Goal: Find specific page/section: Find specific page/section

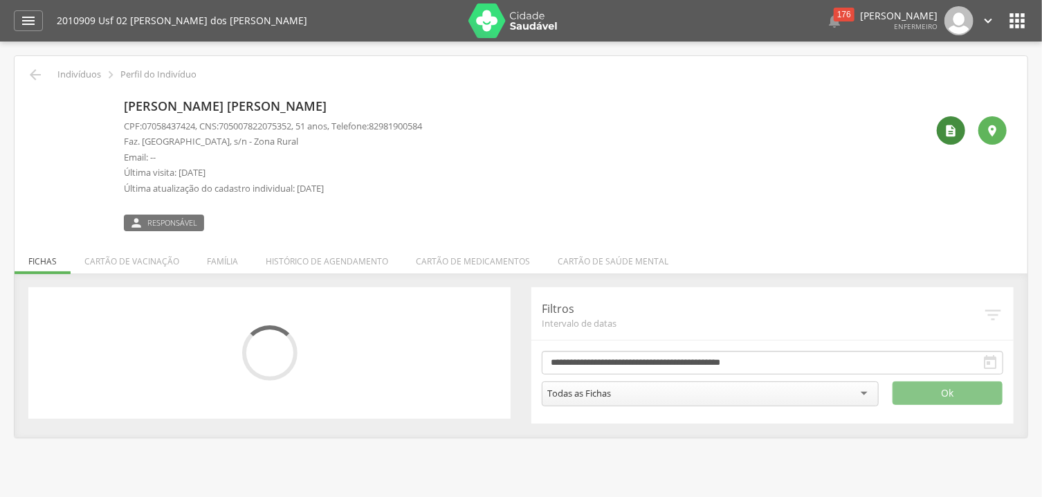
click at [954, 126] on icon "" at bounding box center [952, 131] width 14 height 14
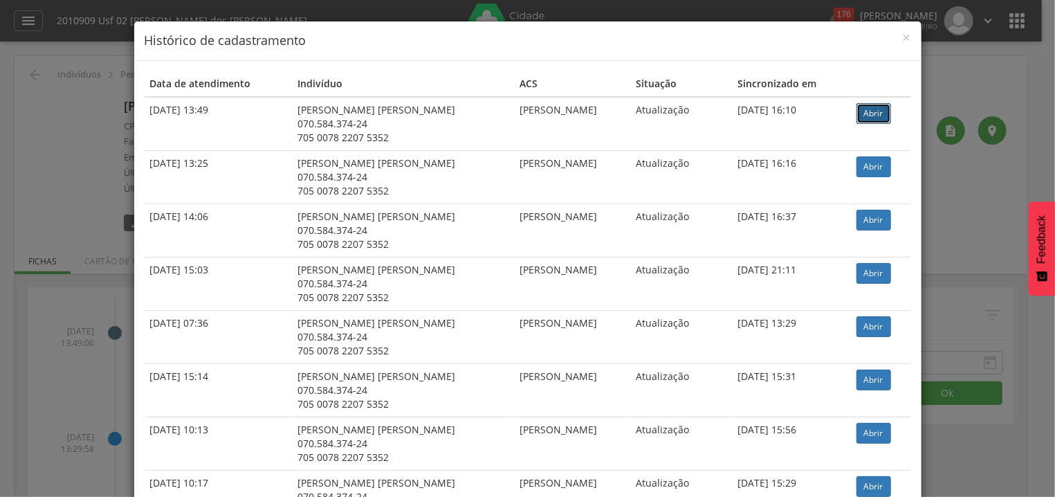
click at [862, 118] on link "Abrir" at bounding box center [874, 113] width 35 height 21
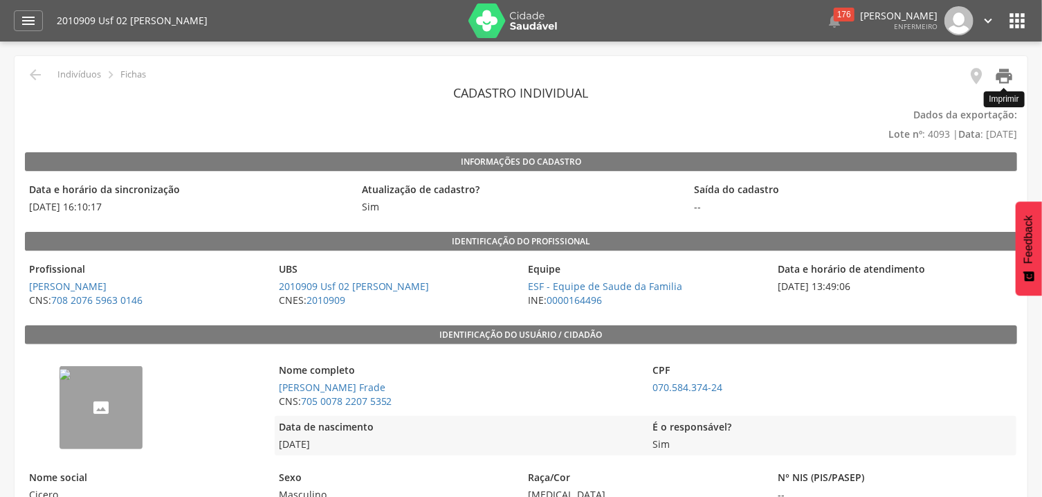
click at [1003, 69] on icon "" at bounding box center [1004, 75] width 19 height 19
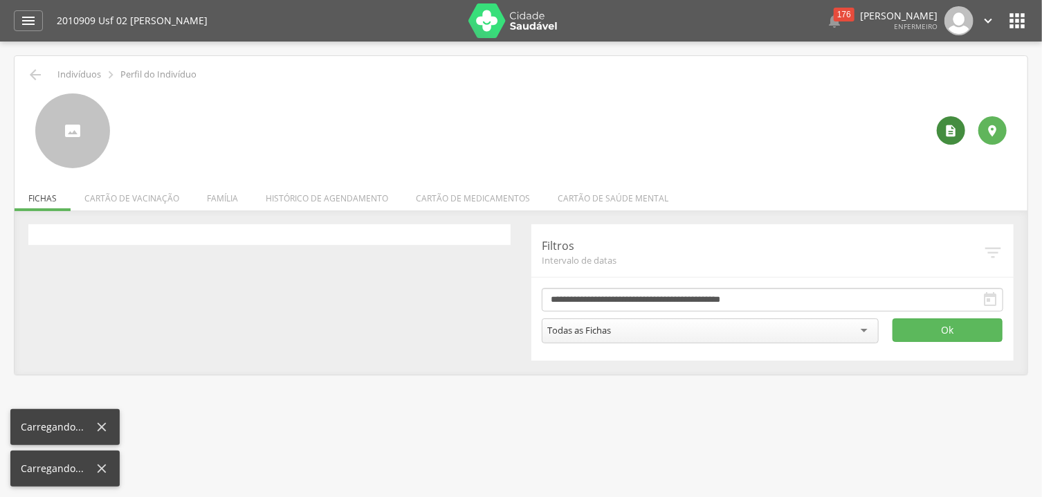
click at [946, 132] on icon "" at bounding box center [952, 131] width 14 height 14
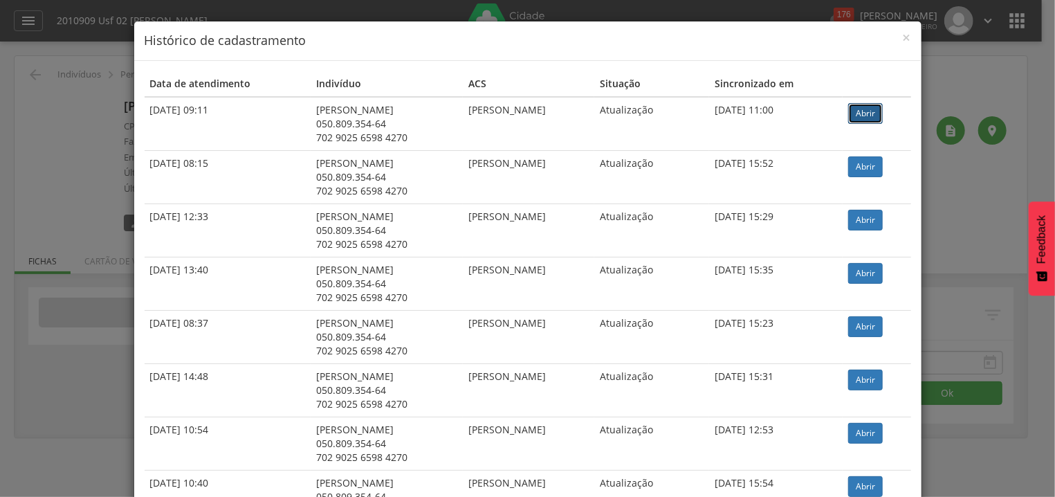
click at [870, 116] on link "Abrir" at bounding box center [866, 113] width 35 height 21
click at [905, 40] on span "×" at bounding box center [907, 37] width 8 height 19
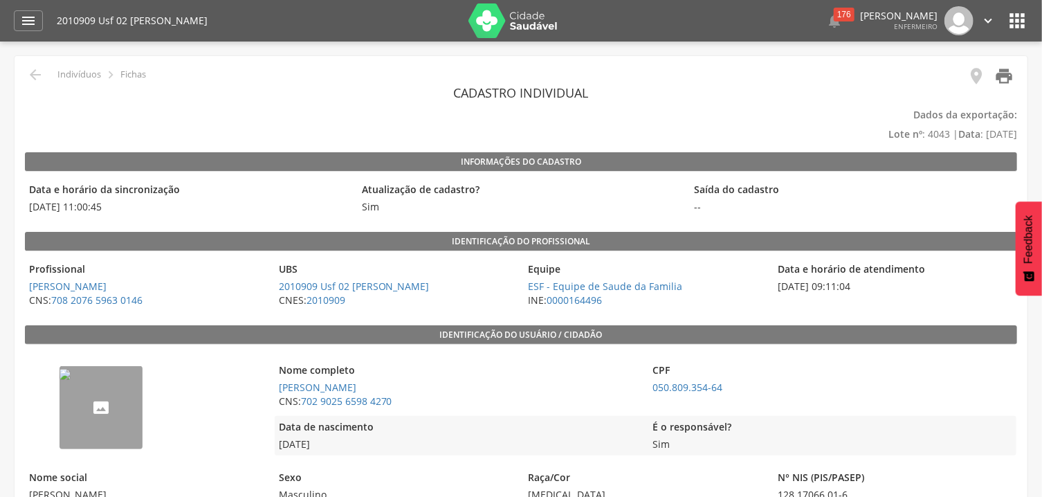
click at [1007, 75] on icon "" at bounding box center [1004, 75] width 19 height 19
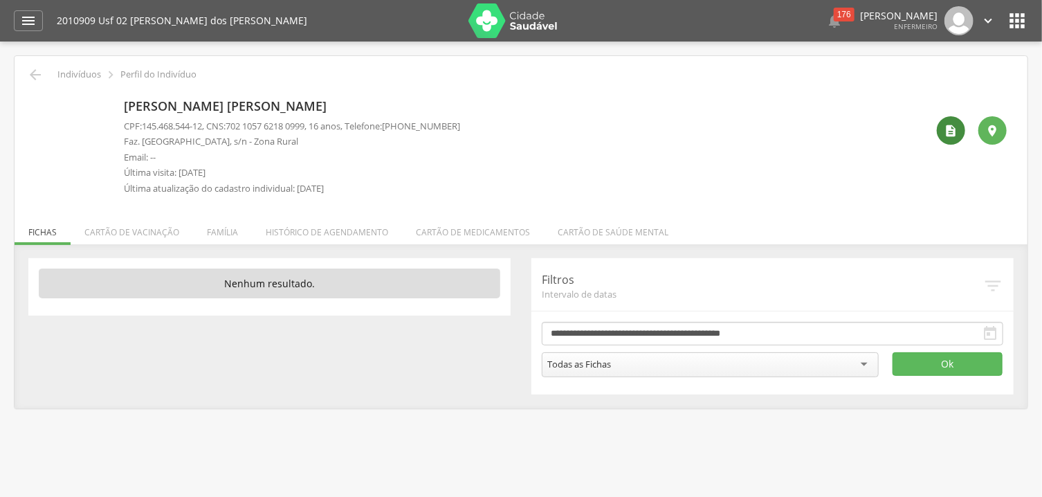
click at [948, 132] on icon "" at bounding box center [952, 131] width 14 height 14
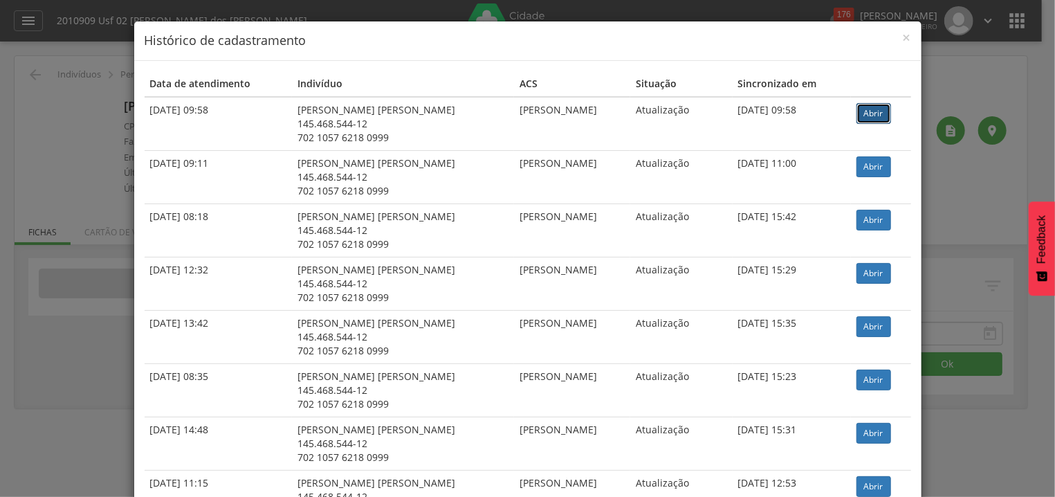
click at [865, 106] on link "Abrir" at bounding box center [874, 113] width 35 height 21
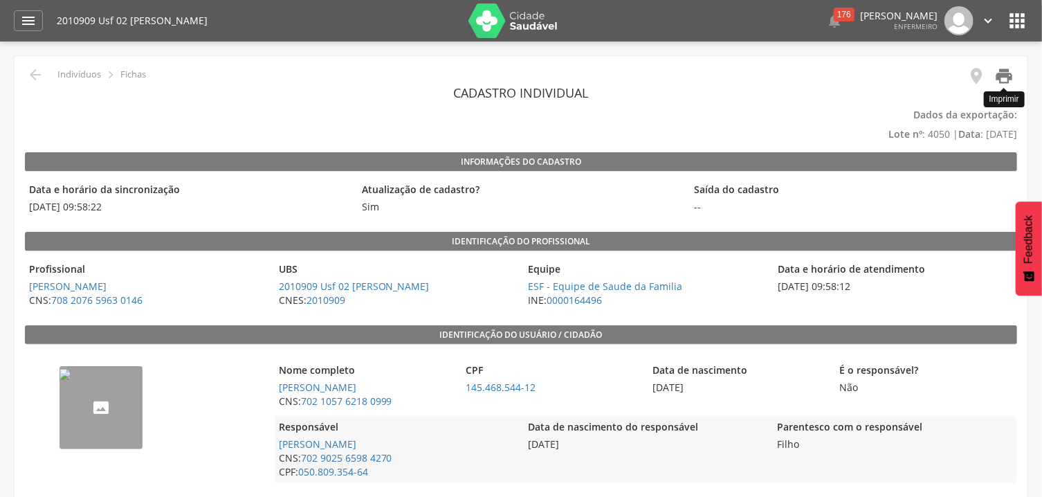
click at [1008, 75] on icon "" at bounding box center [1004, 75] width 19 height 19
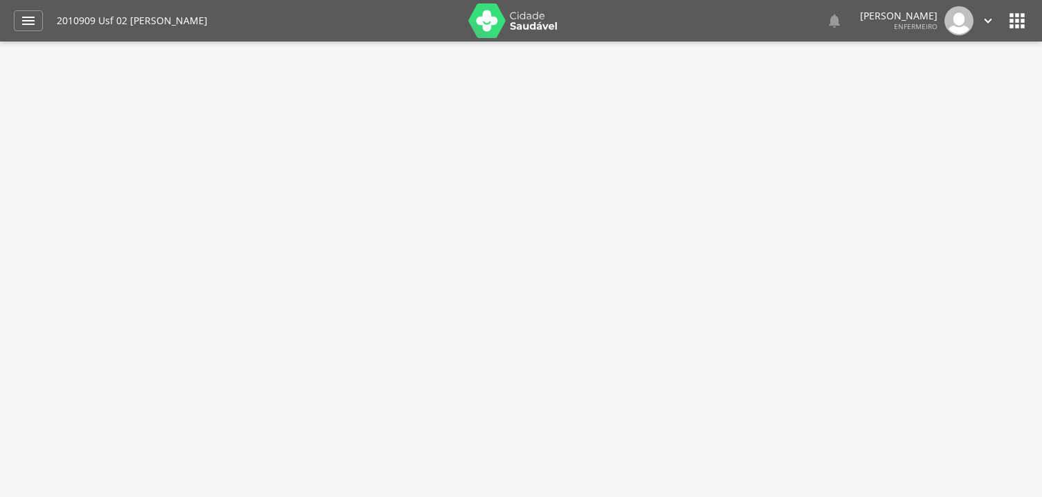
type input "**********"
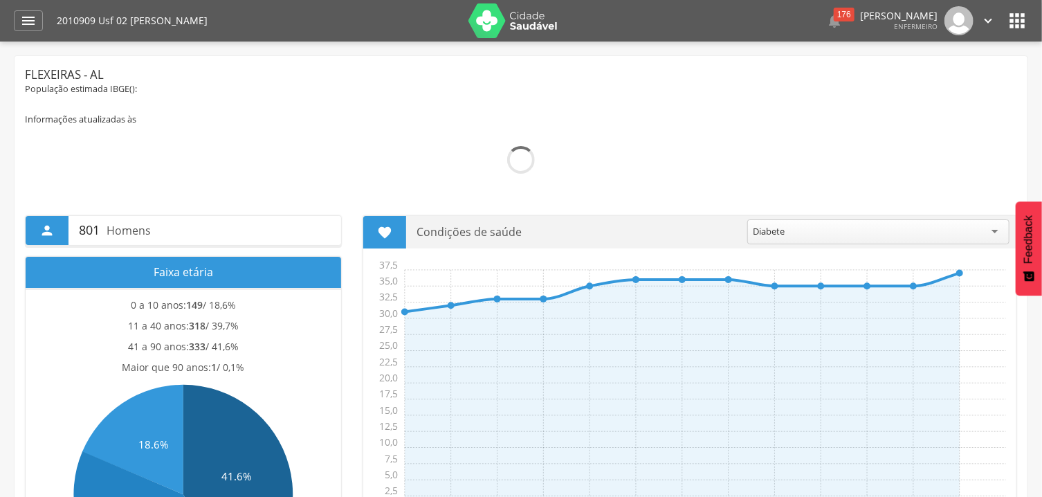
click at [1010, 18] on icon "" at bounding box center [1017, 21] width 22 height 22
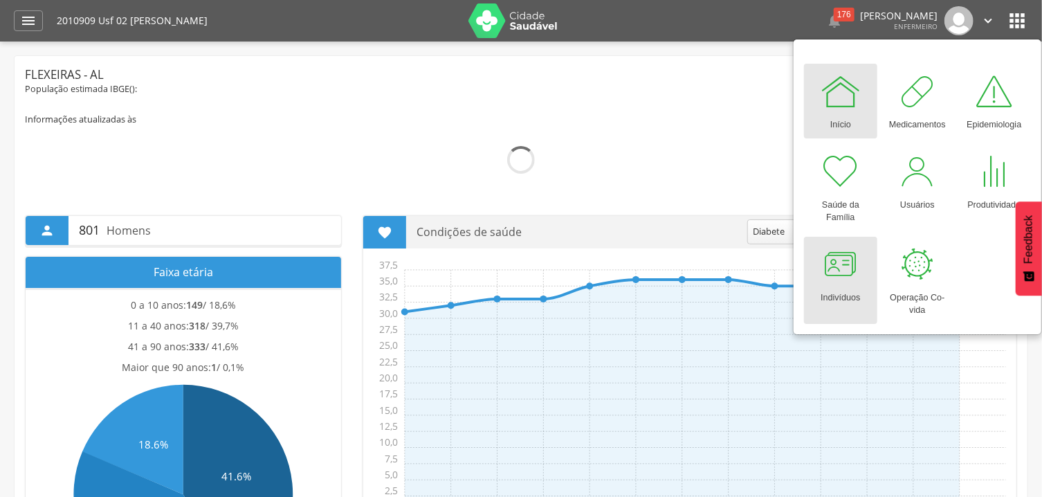
click at [842, 276] on div at bounding box center [841, 265] width 42 height 42
